Goal: Task Accomplishment & Management: Manage account settings

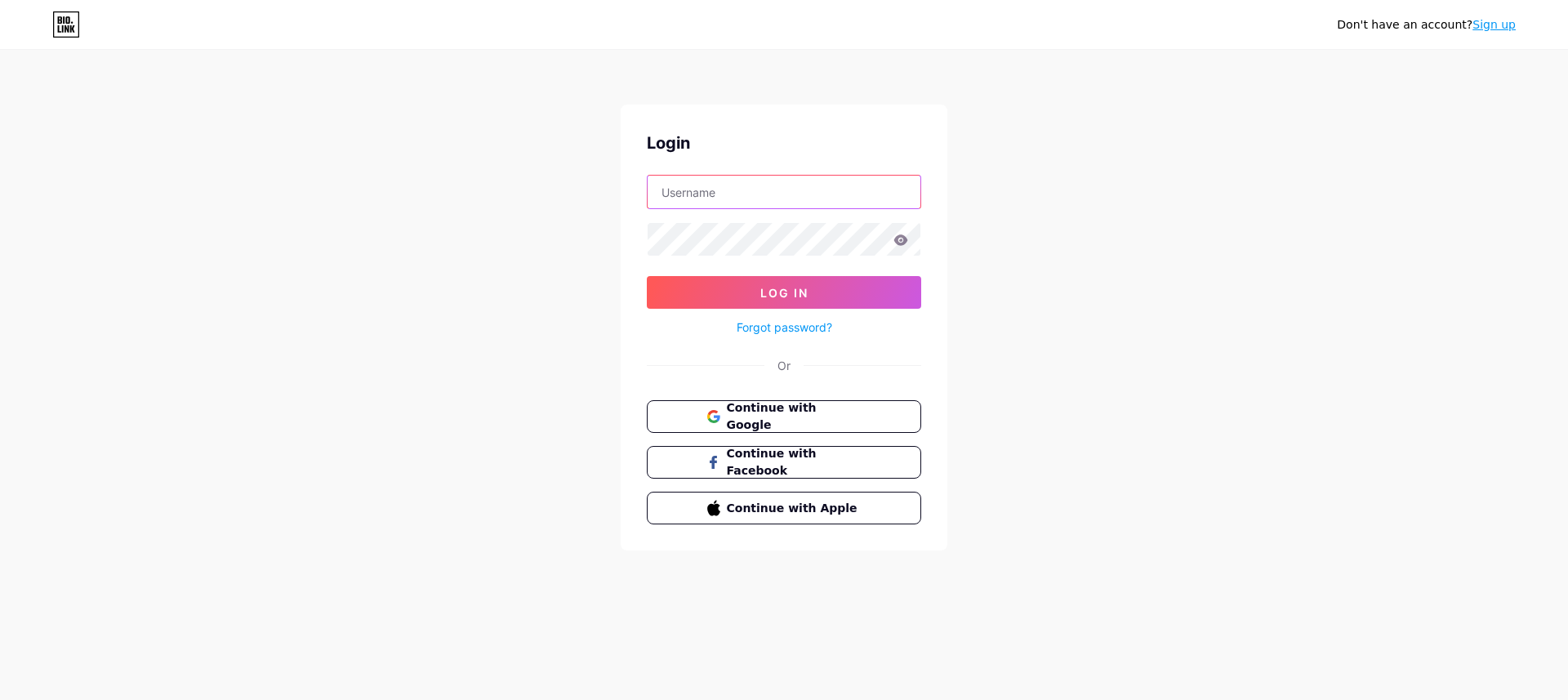
click at [716, 190] on input "text" at bounding box center [784, 192] width 272 height 33
type input "[PERSON_NAME][EMAIL_ADDRESS][DOMAIN_NAME]"
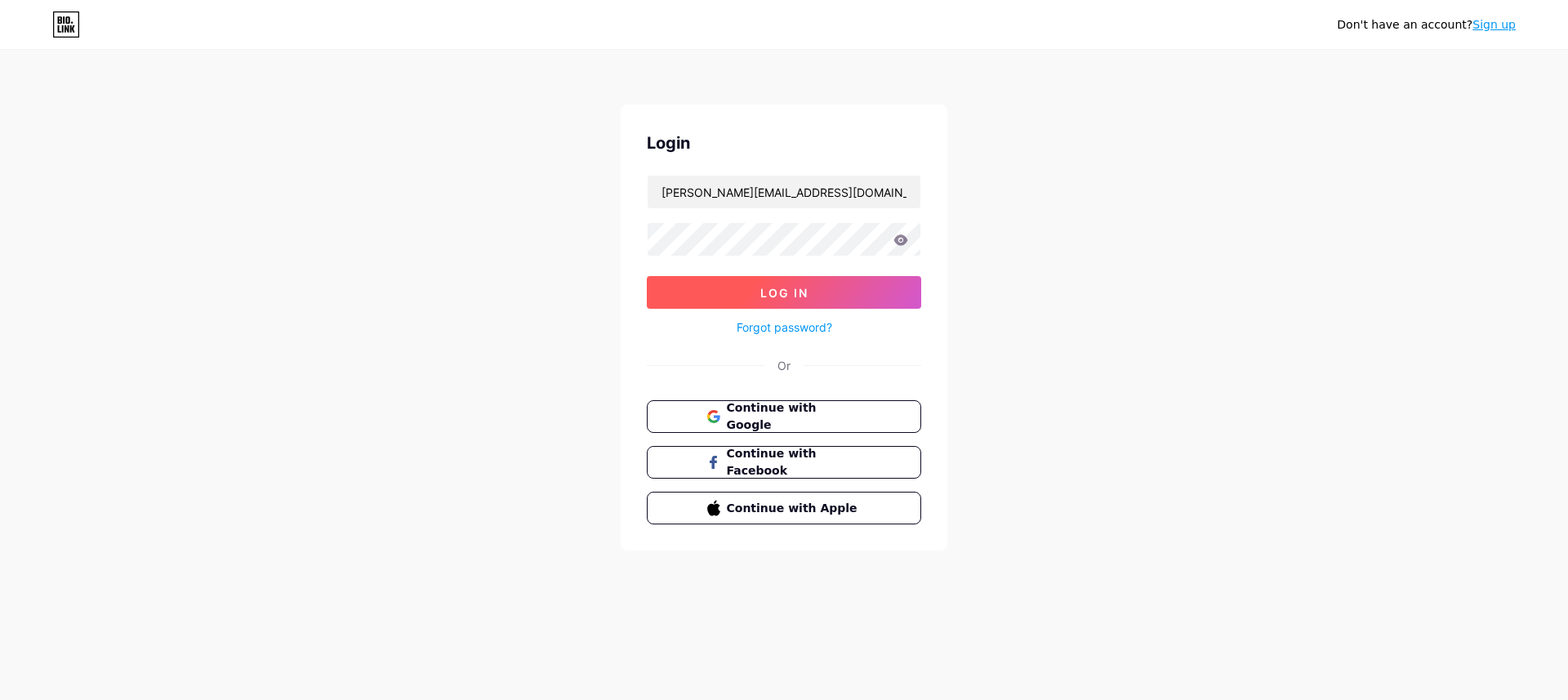
click at [735, 284] on button "Log In" at bounding box center [784, 292] width 274 height 33
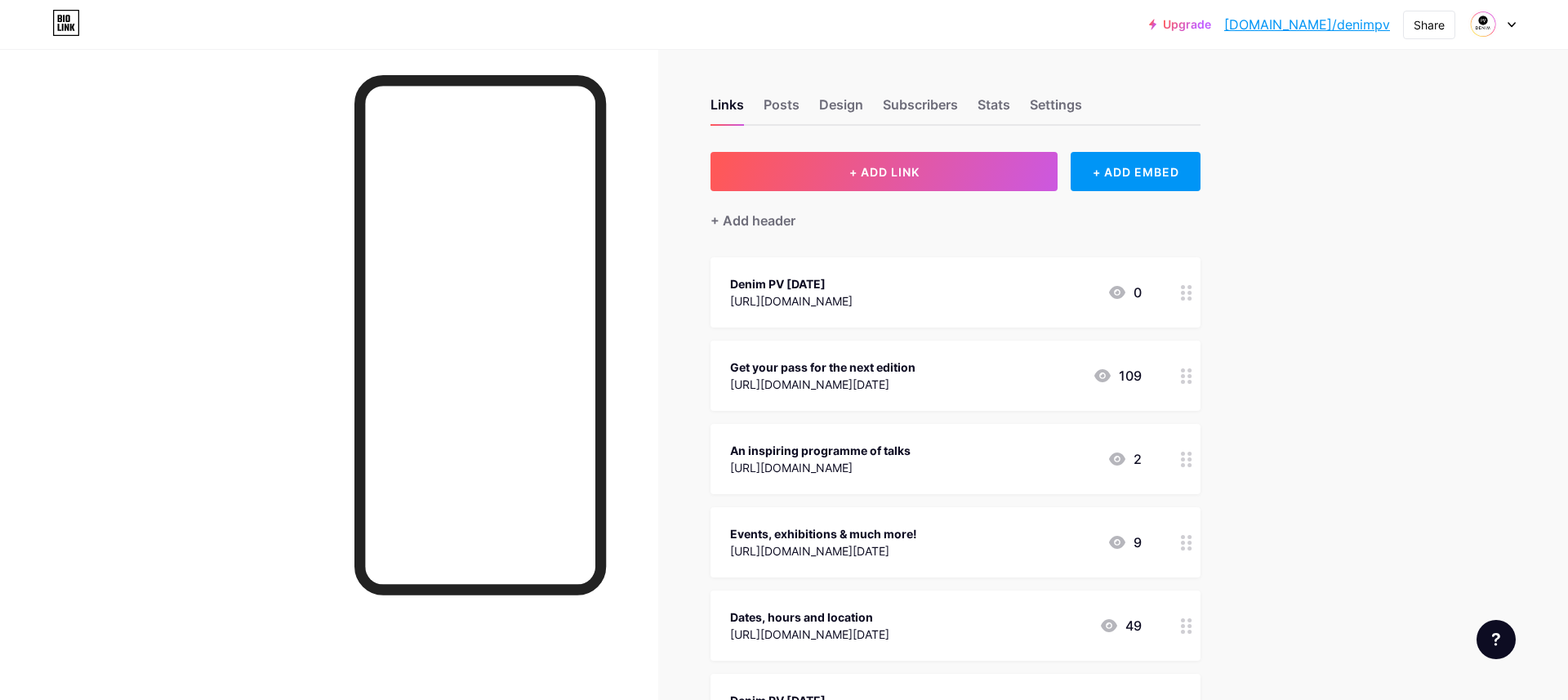
click at [1510, 29] on div at bounding box center [1492, 24] width 47 height 29
click at [1406, 189] on link "Account settings" at bounding box center [1414, 185] width 203 height 44
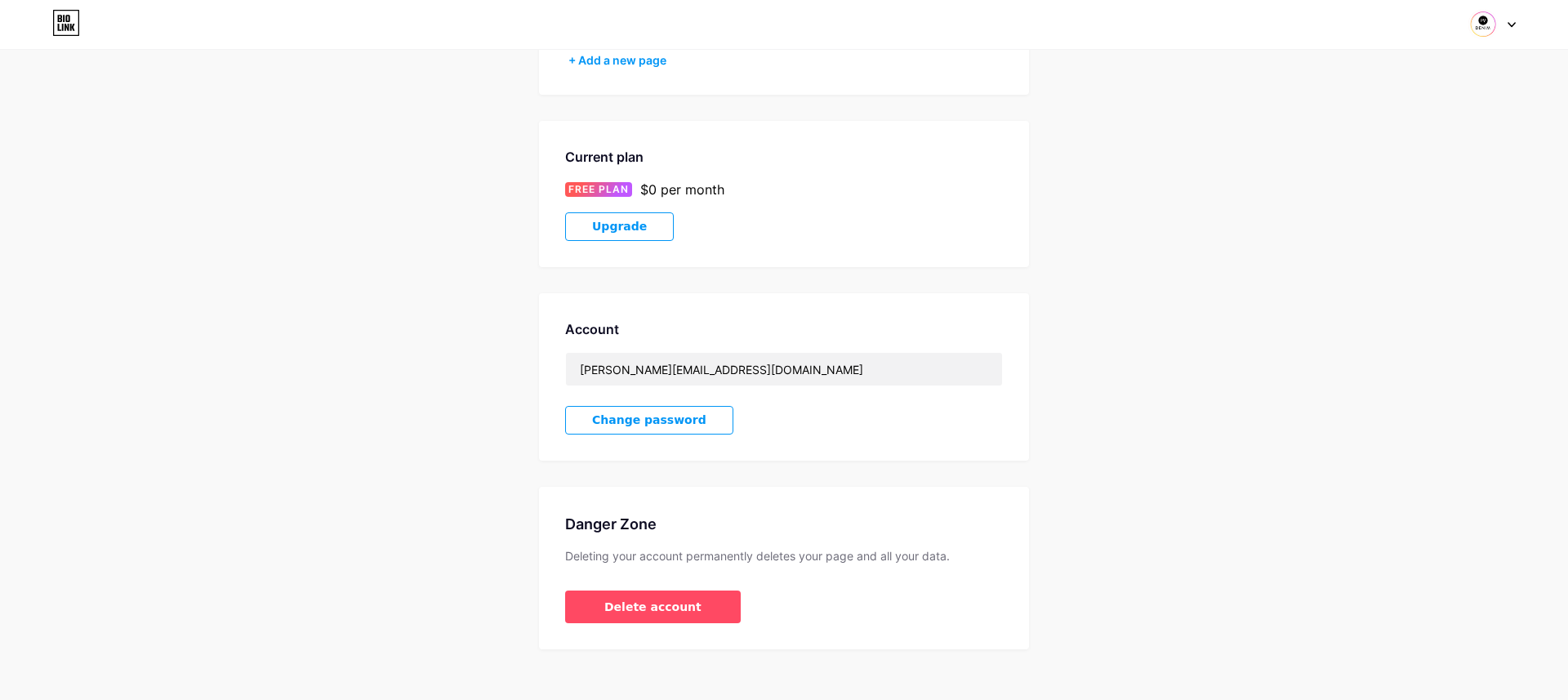
scroll to position [213, 0]
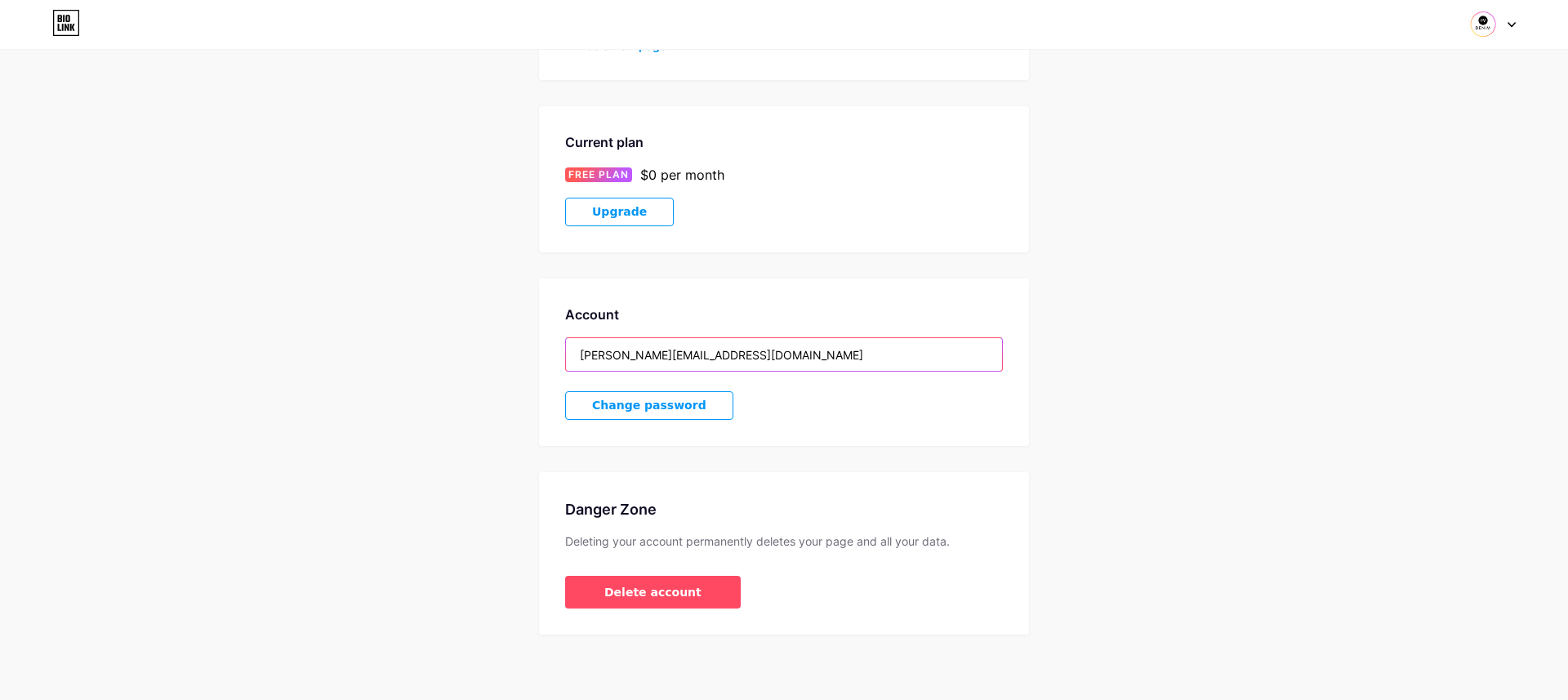
click at [769, 356] on input "[PERSON_NAME][EMAIL_ADDRESS][DOMAIN_NAME]" at bounding box center [784, 355] width 436 height 33
